Goal: Information Seeking & Learning: Find specific fact

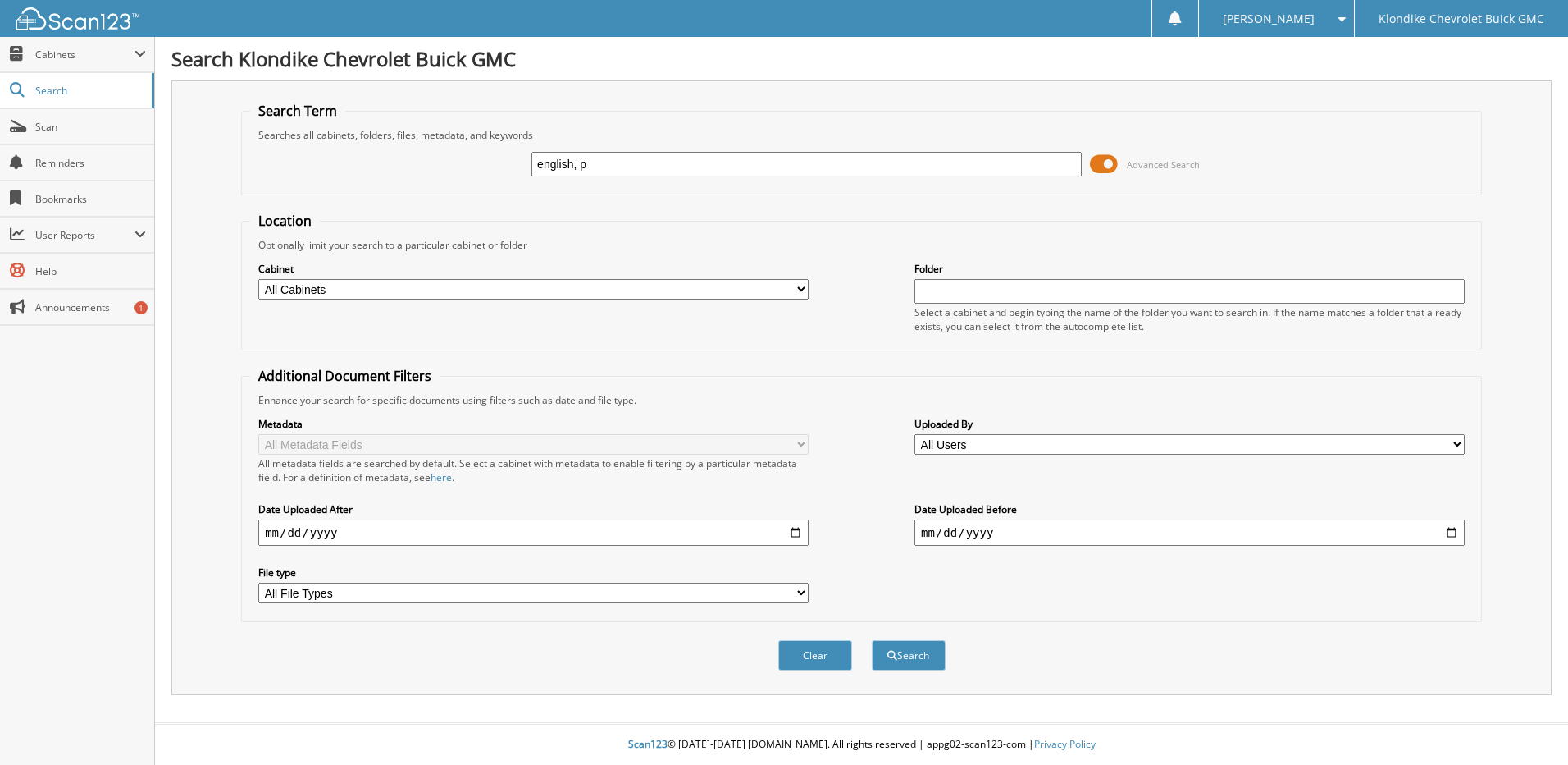
type input "english, p"
click at [872, 640] on button "Search" at bounding box center [909, 655] width 74 height 31
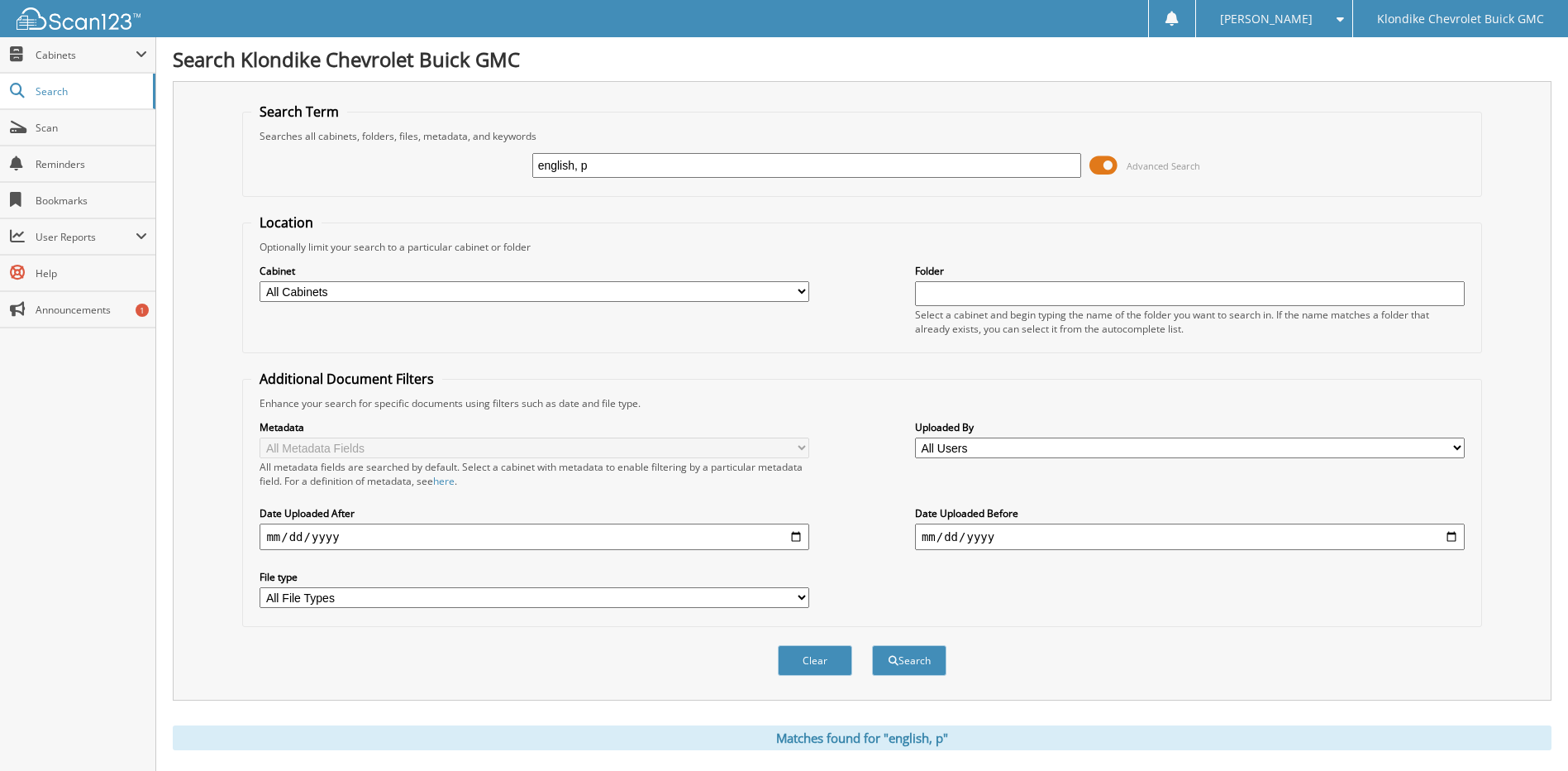
scroll to position [331, 0]
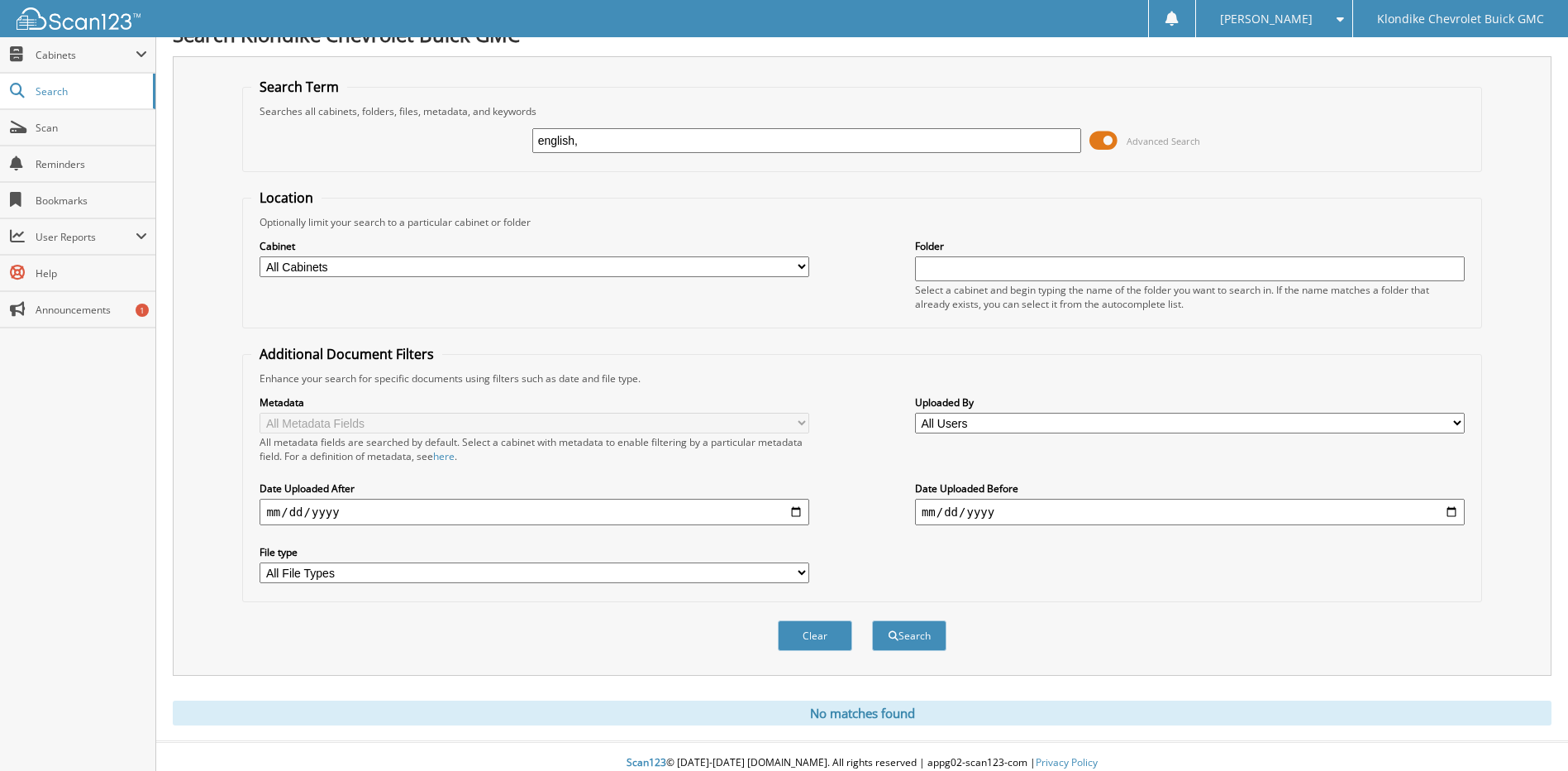
scroll to position [38, 0]
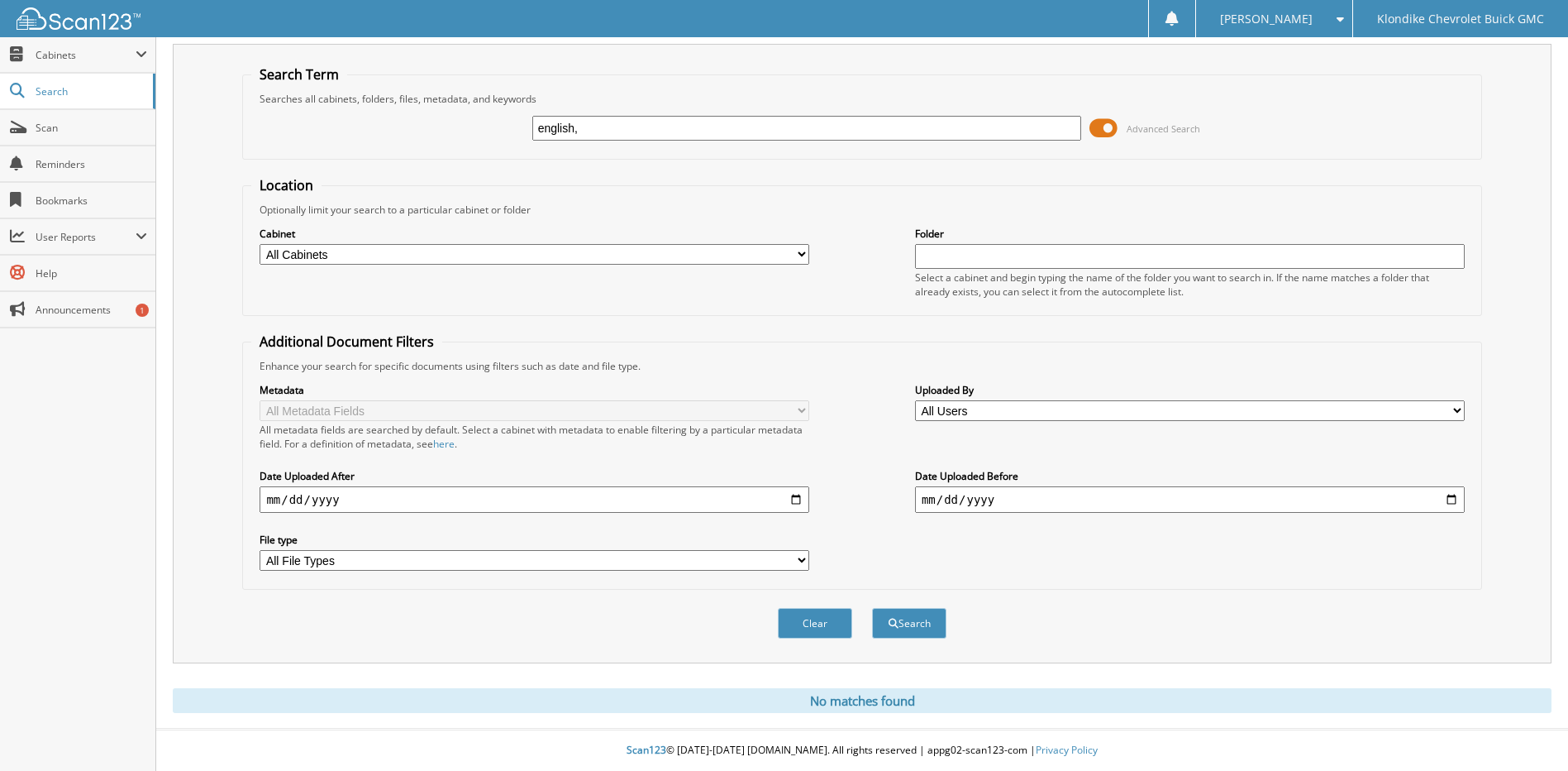
click at [600, 129] on input "english," at bounding box center [807, 129] width 549 height 25
type input "english"
click at [908, 621] on button "Search" at bounding box center [909, 623] width 74 height 31
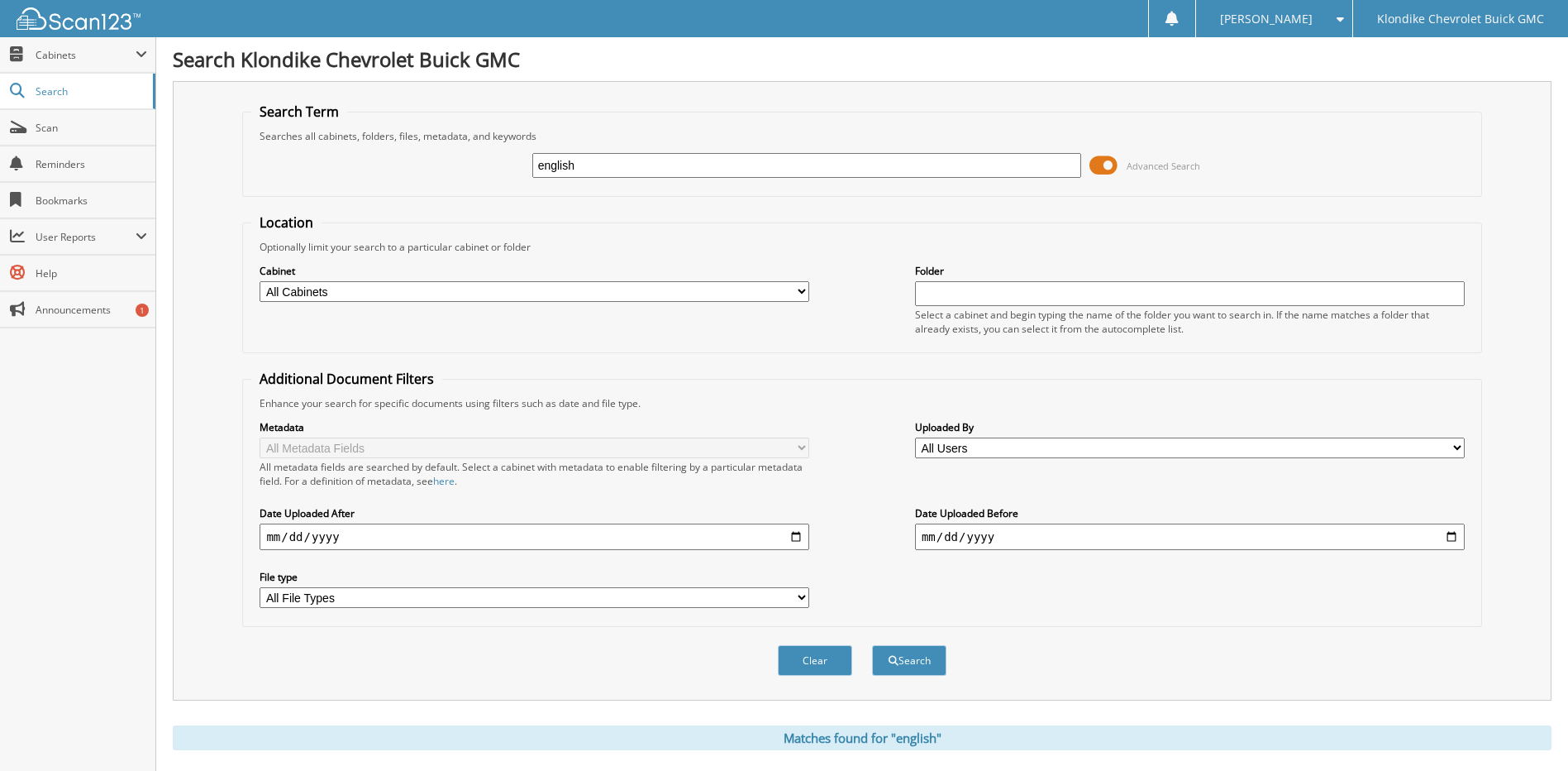
scroll to position [248, 0]
